Goal: Task Accomplishment & Management: Manage account settings

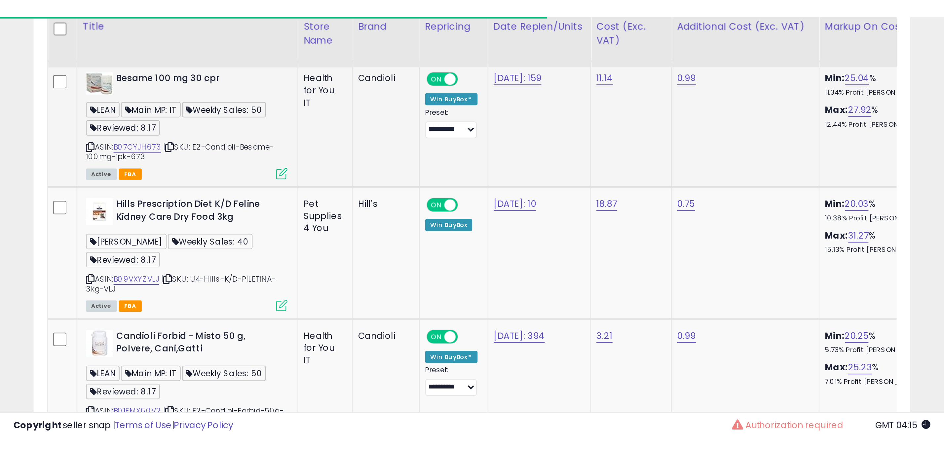
scroll to position [136, 530]
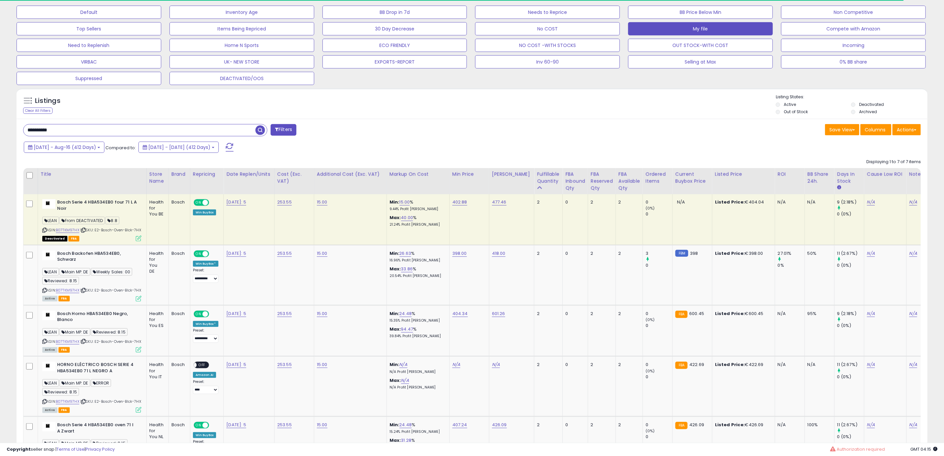
scroll to position [136, 530]
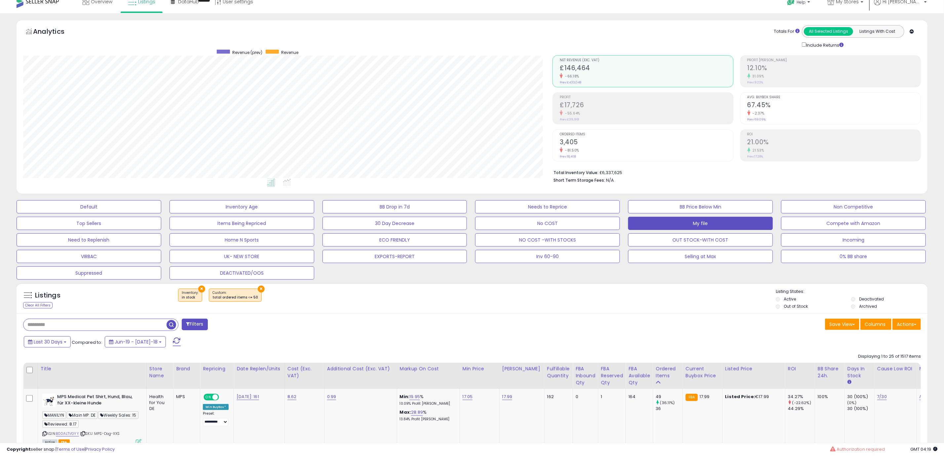
scroll to position [136, 530]
